Goal: Task Accomplishment & Management: Complete application form

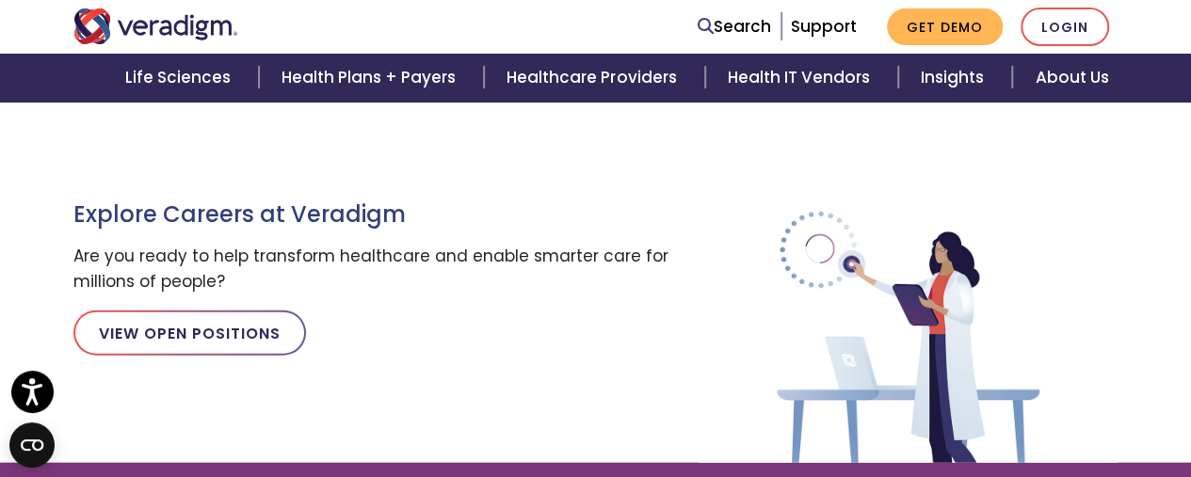
scroll to position [2061, 0]
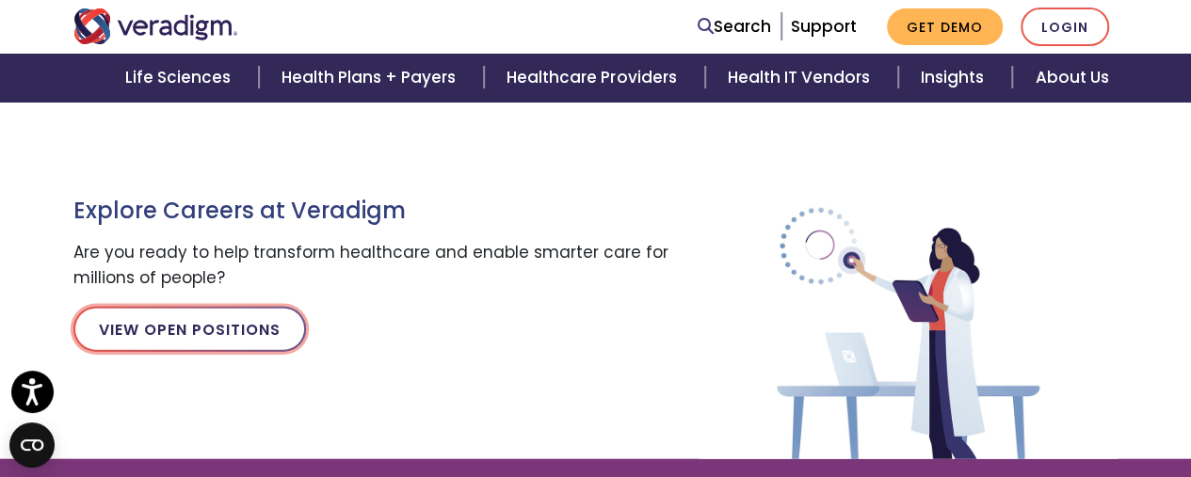
click at [254, 323] on link "View Open Positions" at bounding box center [189, 329] width 233 height 45
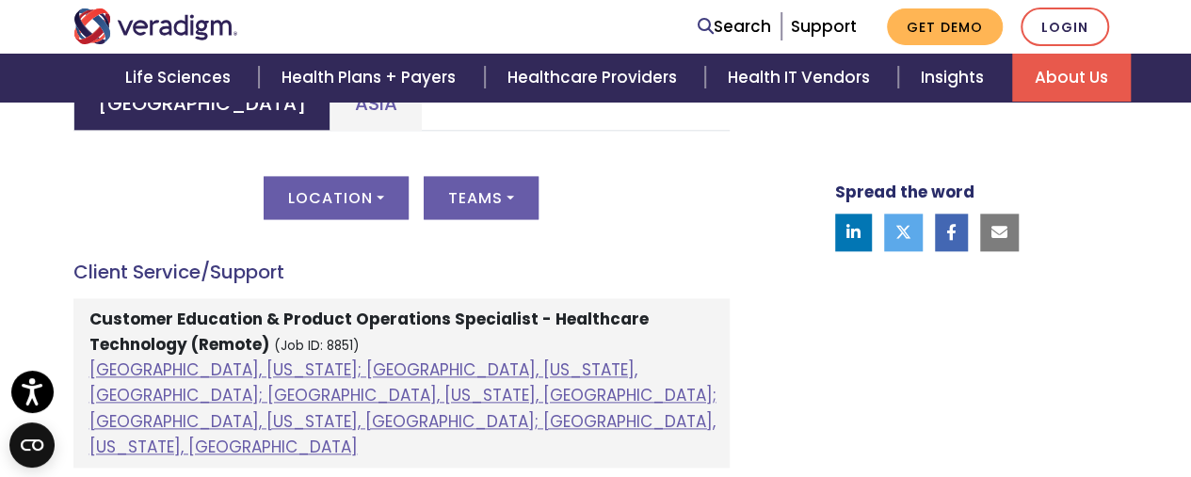
scroll to position [994, 0]
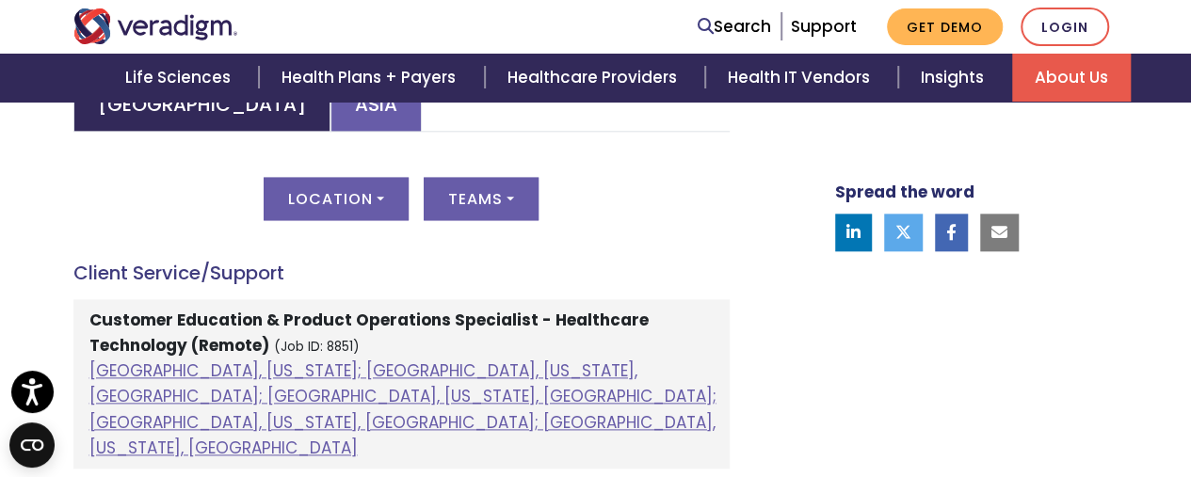
click at [330, 120] on link "Asia" at bounding box center [375, 104] width 91 height 56
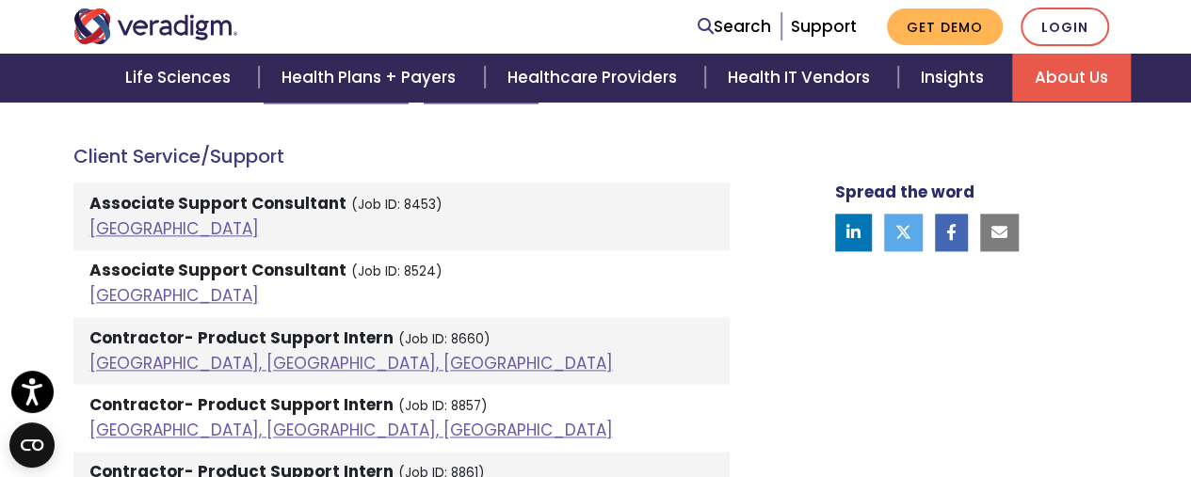
scroll to position [1110, 0]
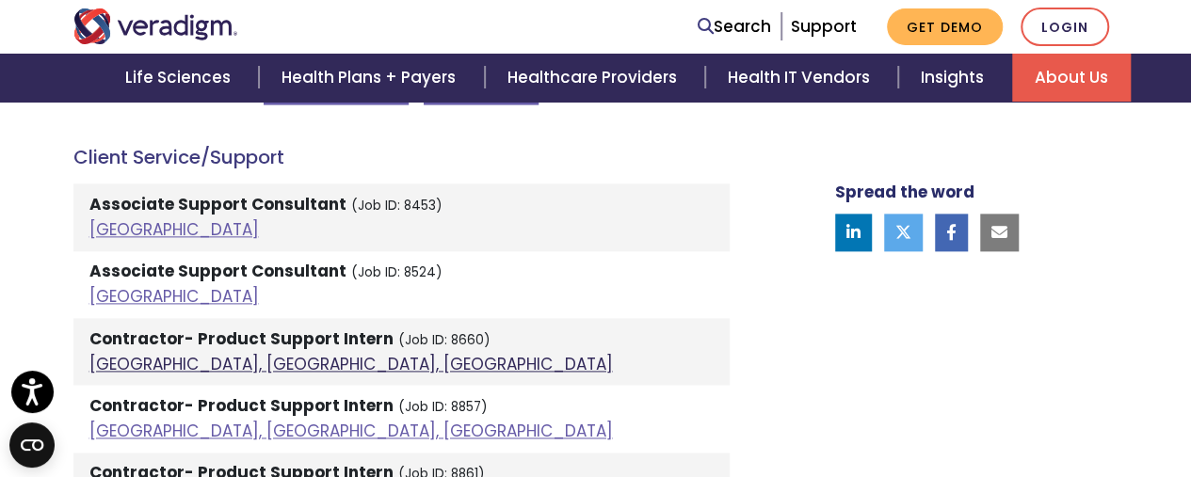
click at [254, 353] on link "Pune, Maharashtra, India" at bounding box center [350, 364] width 523 height 23
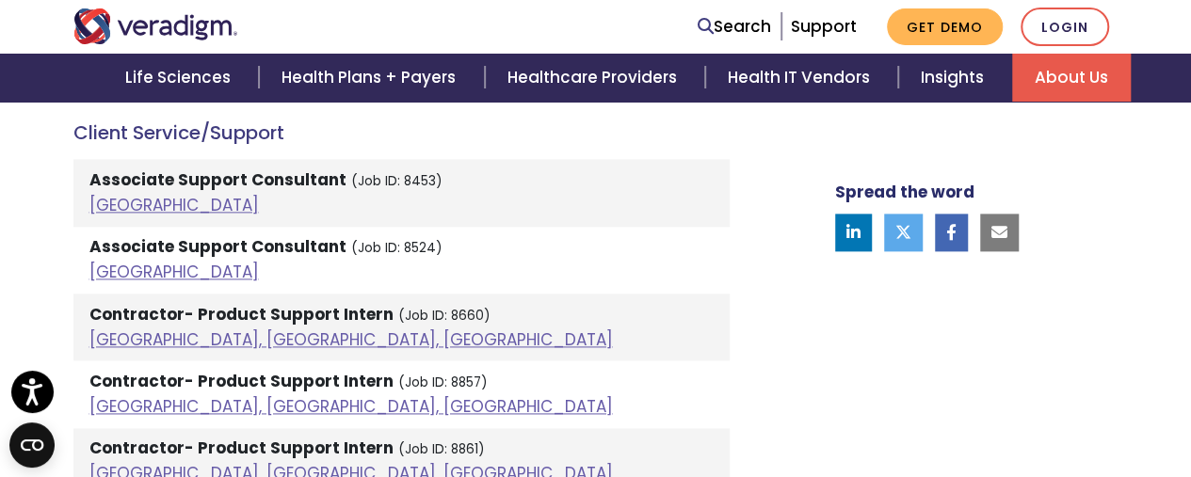
scroll to position [1134, 0]
click at [97, 271] on link "India" at bounding box center [173, 273] width 169 height 23
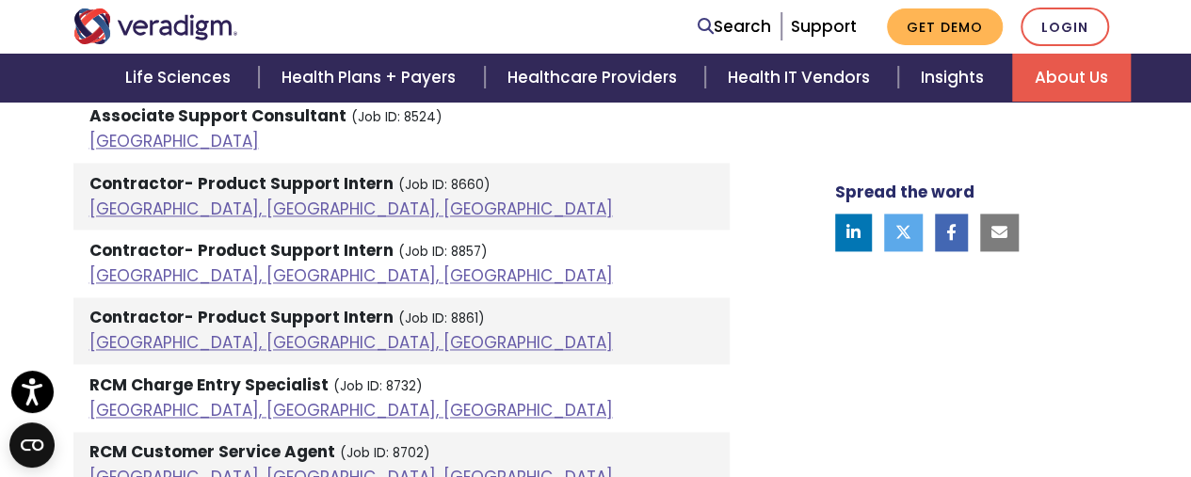
scroll to position [1264, 0]
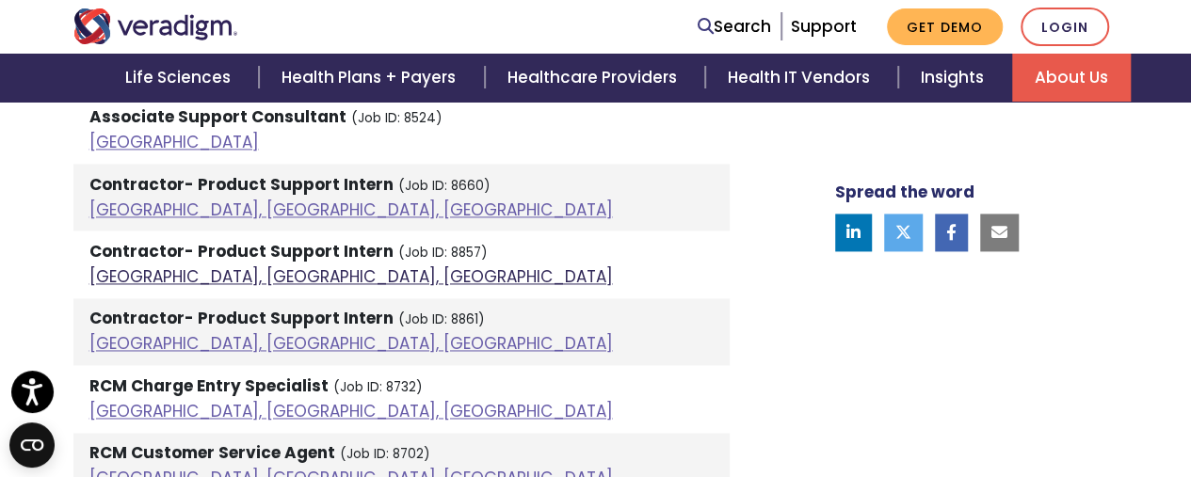
click at [247, 267] on link "Pune, Maharashtra, India" at bounding box center [350, 276] width 523 height 23
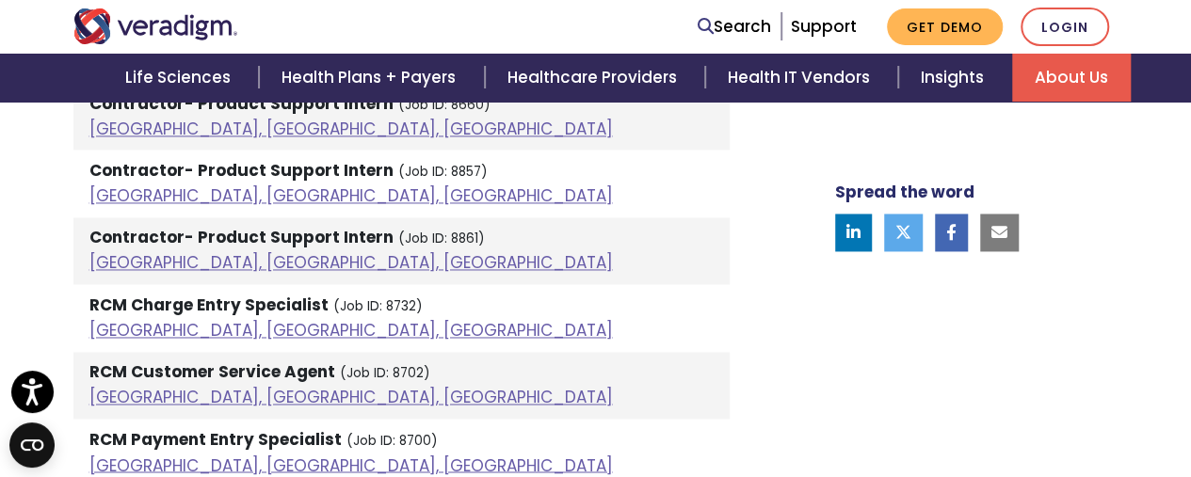
scroll to position [1346, 0]
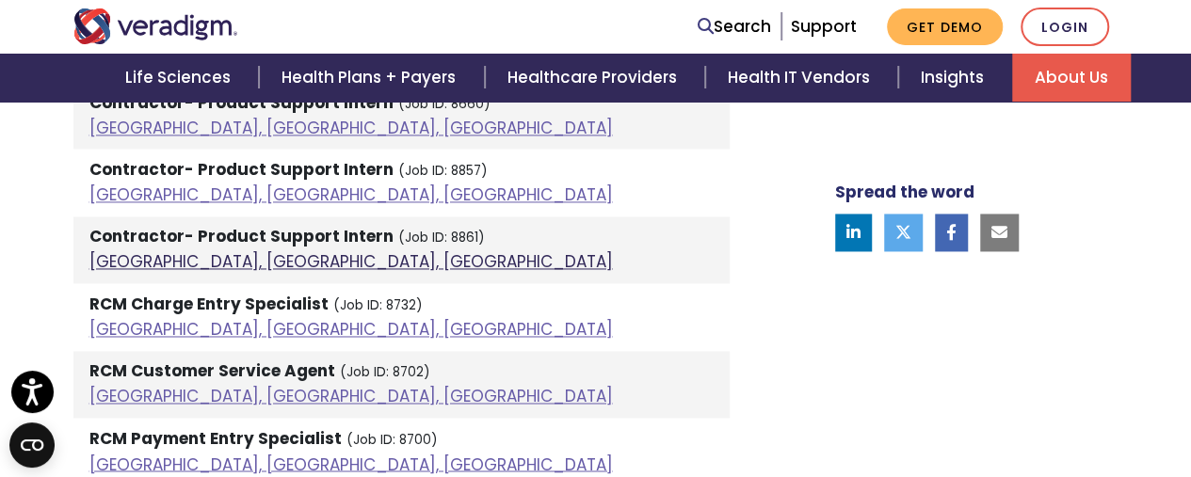
click at [211, 259] on link "Pune, Maharashtra, India" at bounding box center [350, 261] width 523 height 23
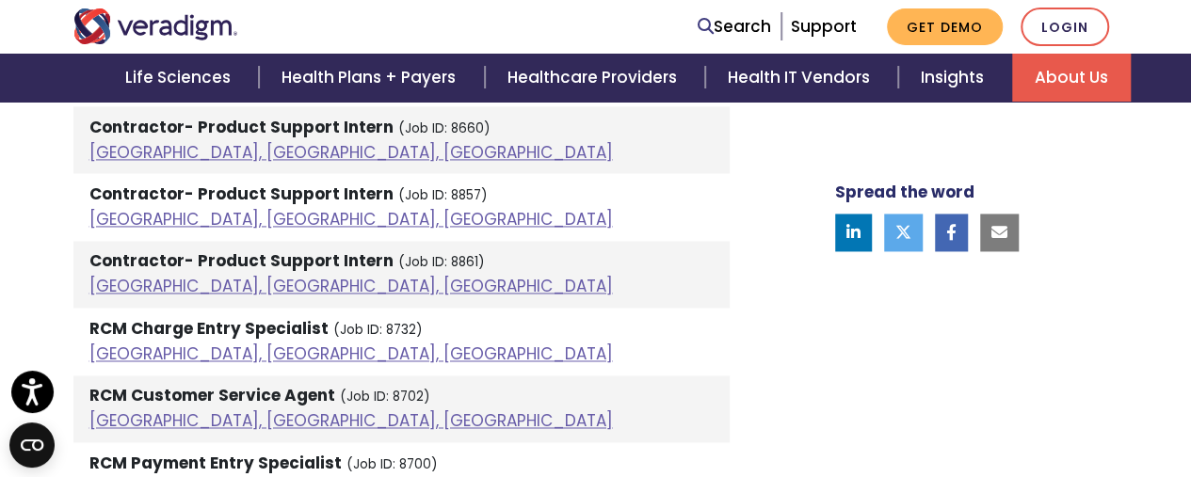
scroll to position [1328, 0]
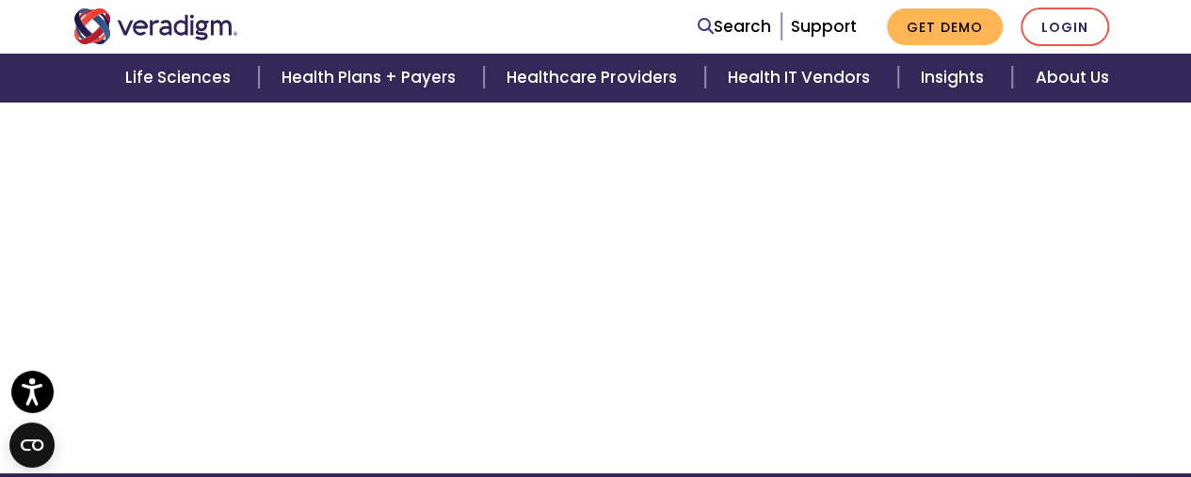
scroll to position [3764, 0]
